Goal: Task Accomplishment & Management: Manage account settings

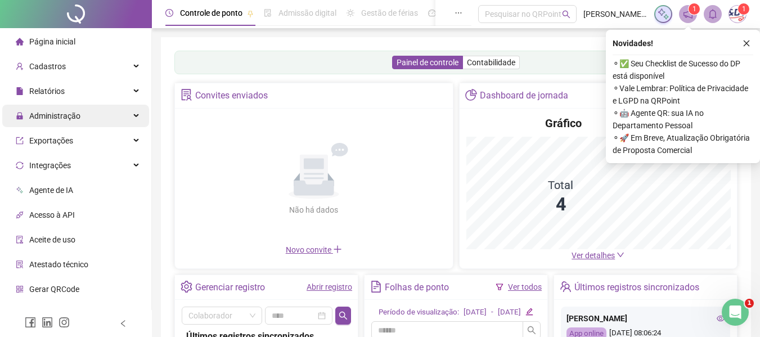
click at [57, 116] on span "Administração" at bounding box center [54, 115] width 51 height 9
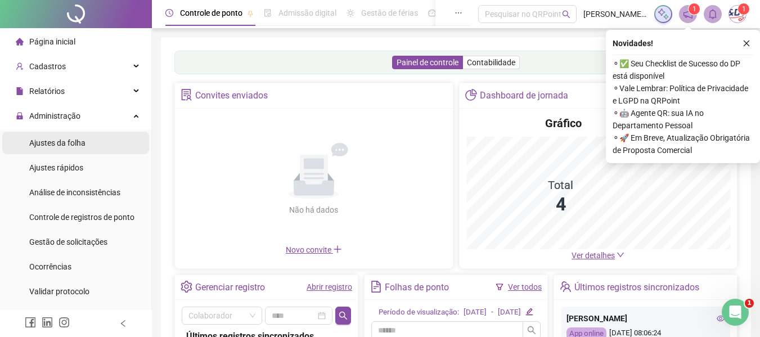
click at [57, 145] on span "Ajustes da folha" at bounding box center [57, 142] width 56 height 9
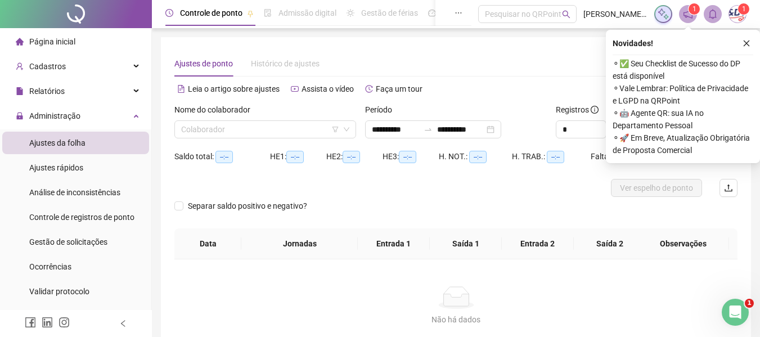
type input "**********"
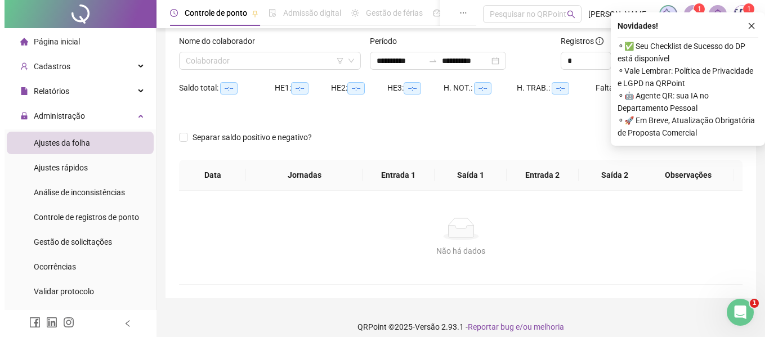
scroll to position [78, 0]
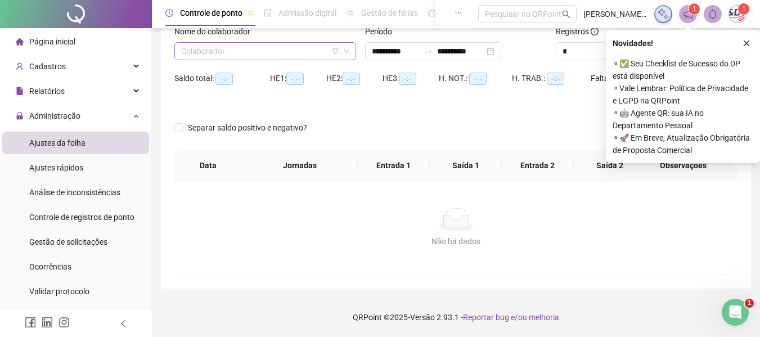
click at [273, 59] on input "search" at bounding box center [260, 51] width 158 height 17
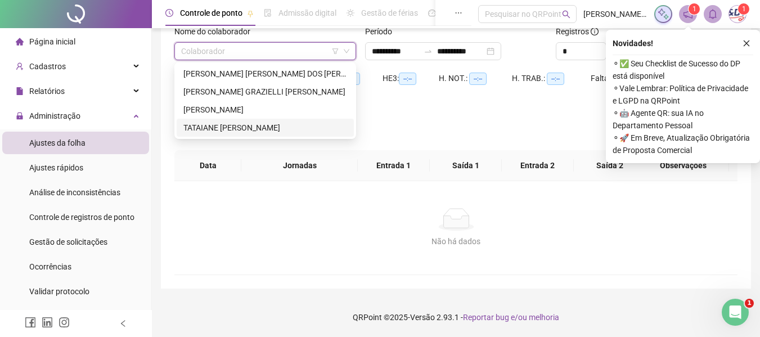
click at [240, 126] on div "TATAIANE [PERSON_NAME]" at bounding box center [265, 128] width 164 height 12
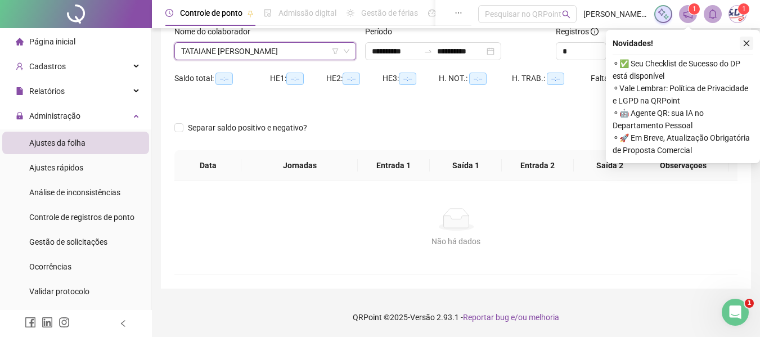
click at [748, 42] on icon "close" at bounding box center [747, 44] width 6 height 6
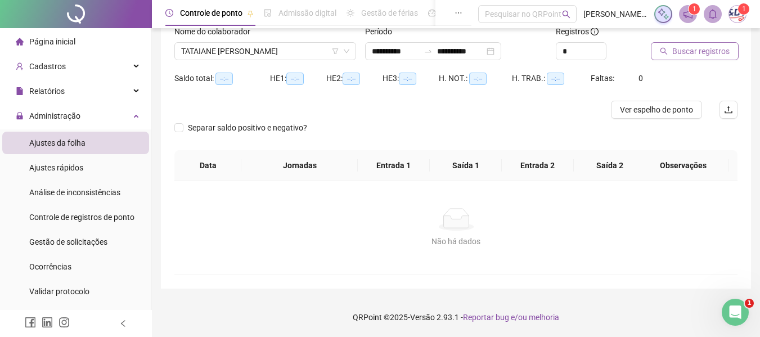
click at [706, 52] on span "Buscar registros" at bounding box center [700, 51] width 57 height 12
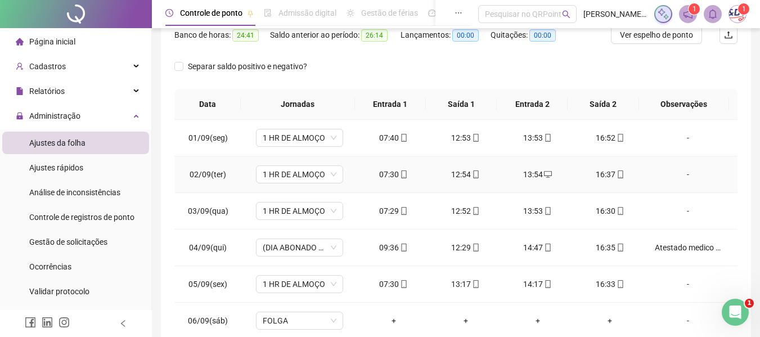
scroll to position [125, 0]
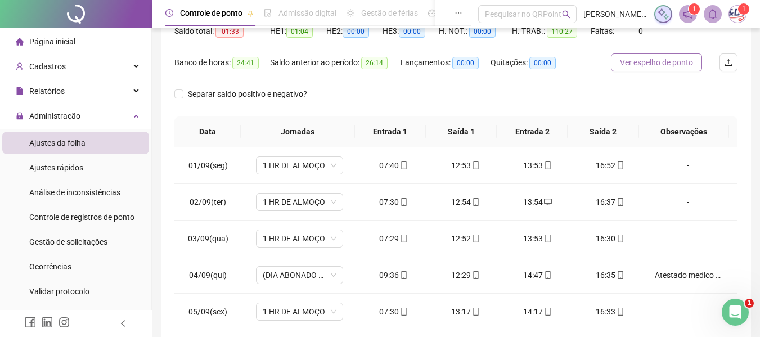
click at [668, 57] on span "Ver espelho de ponto" at bounding box center [656, 62] width 73 height 12
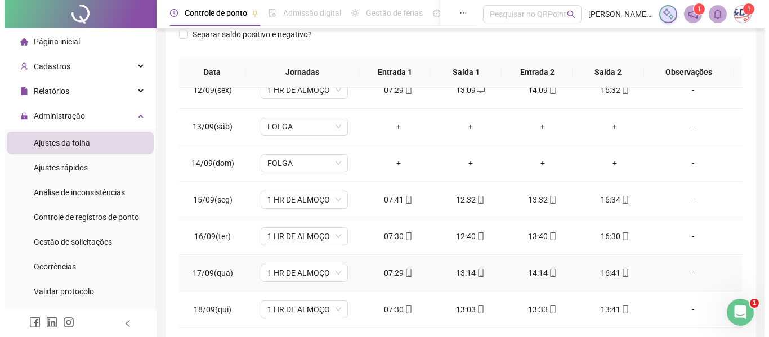
scroll to position [238, 0]
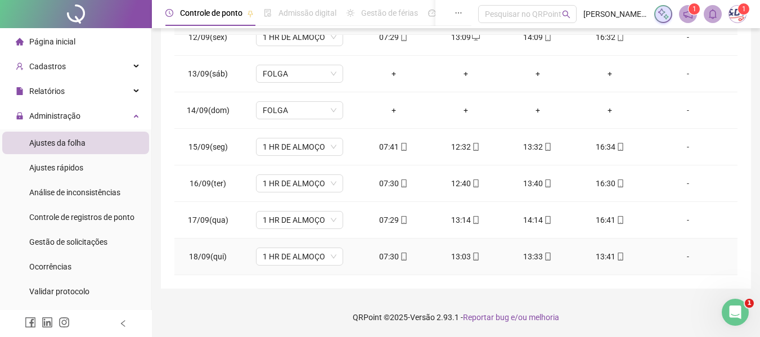
click at [679, 258] on div "-" at bounding box center [688, 256] width 66 height 12
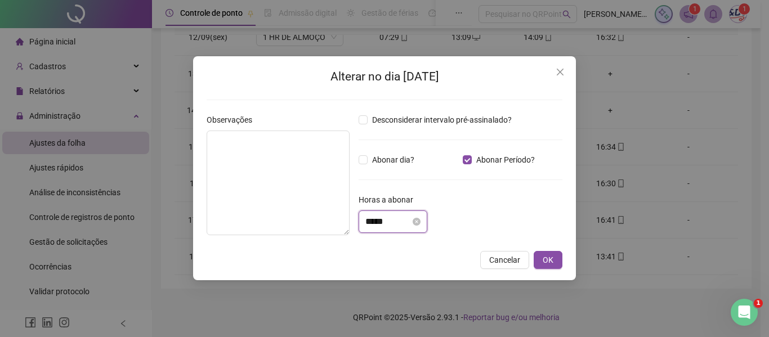
click at [367, 221] on input "*****" at bounding box center [387, 222] width 45 height 14
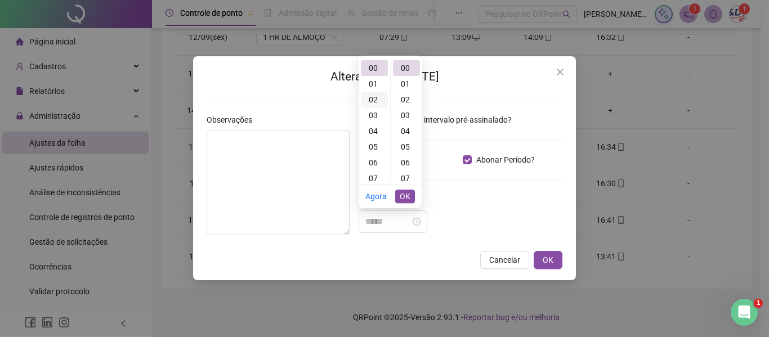
click at [372, 98] on div "02" at bounding box center [374, 100] width 27 height 16
click at [405, 87] on div "19" at bounding box center [406, 86] width 27 height 16
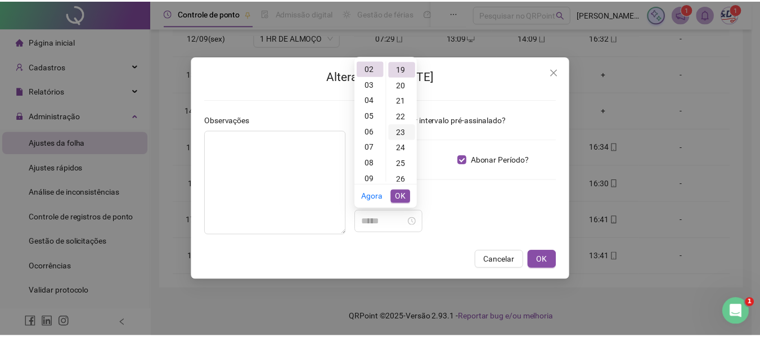
scroll to position [299, 0]
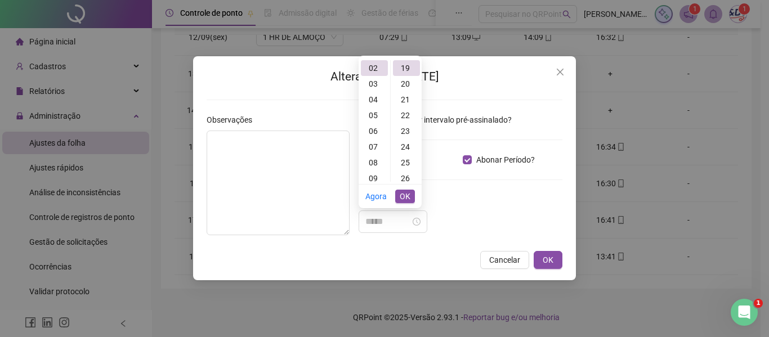
type input "*****"
click at [405, 198] on span "OK" at bounding box center [405, 196] width 11 height 12
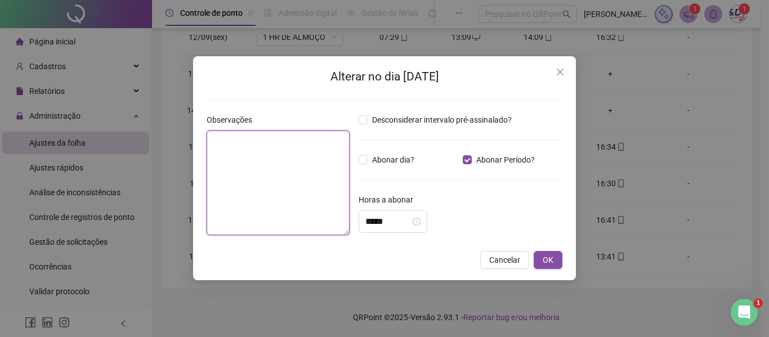
click at [294, 196] on textarea at bounding box center [278, 183] width 143 height 105
type textarea "**********"
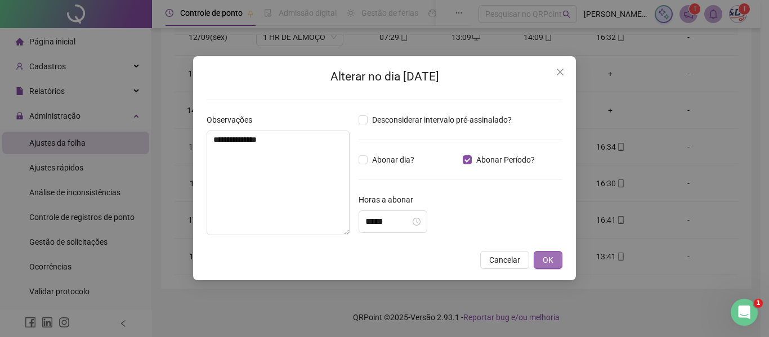
click at [542, 259] on span "OK" at bounding box center [547, 260] width 11 height 12
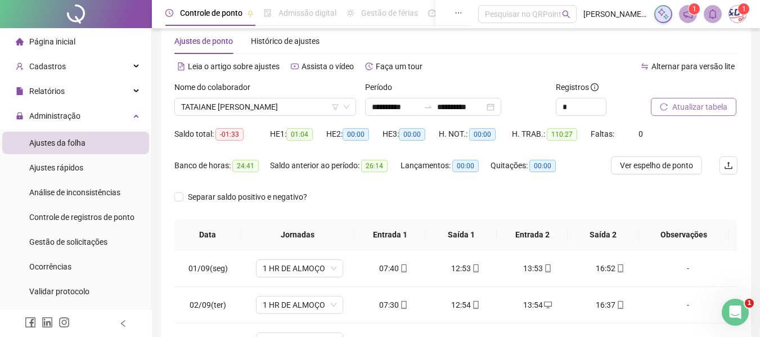
scroll to position [13, 0]
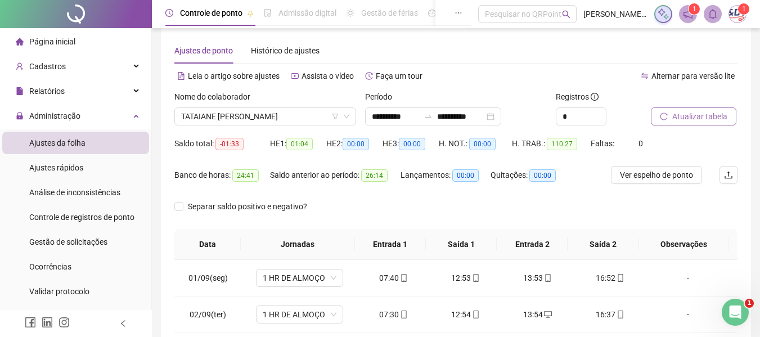
click at [676, 119] on span "Atualizar tabela" at bounding box center [699, 116] width 55 height 12
click at [666, 177] on span "Ver espelho de ponto" at bounding box center [656, 175] width 73 height 12
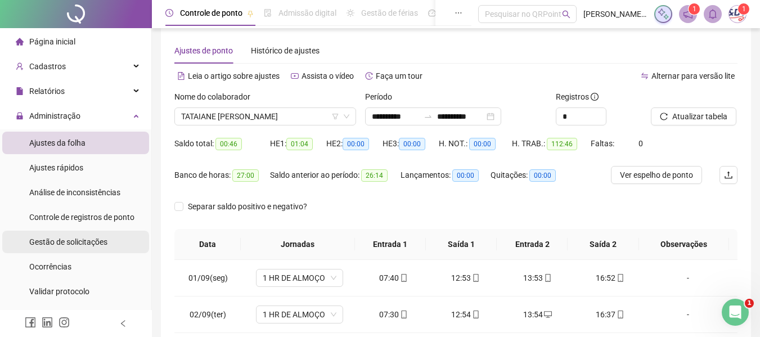
click at [79, 245] on span "Gestão de solicitações" at bounding box center [68, 241] width 78 height 9
